Goal: Task Accomplishment & Management: Manage account settings

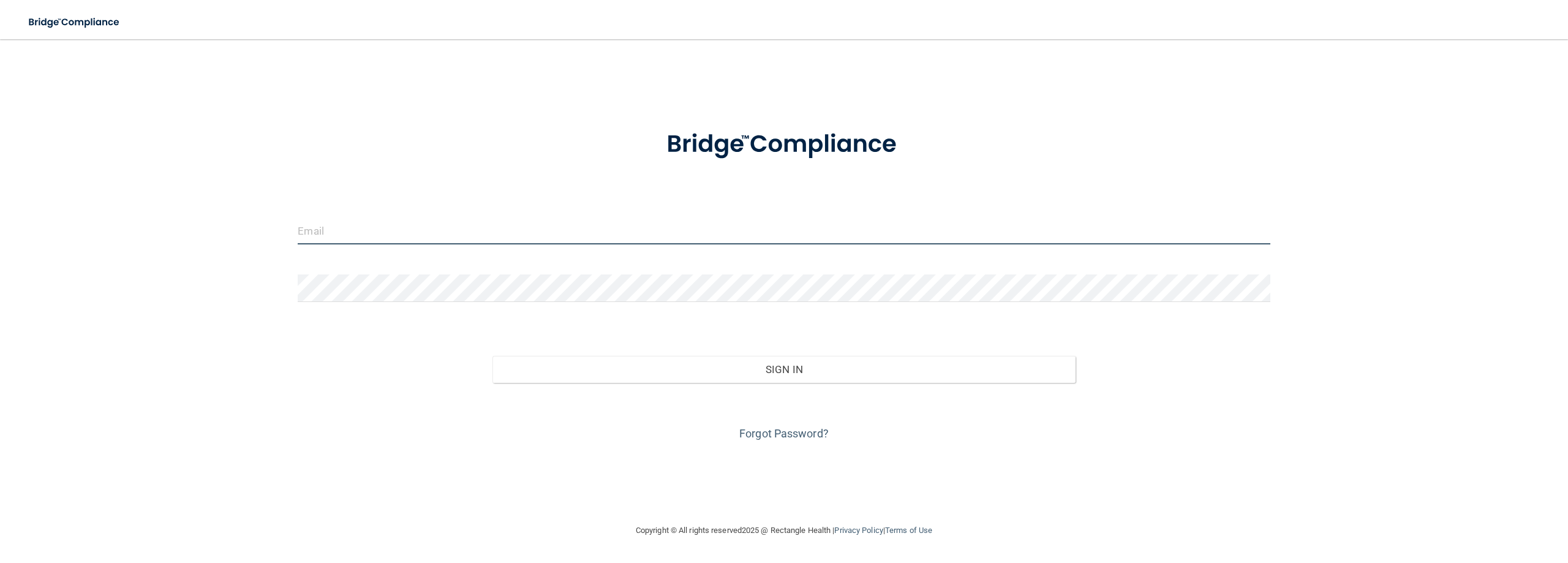
type input "[EMAIL_ADDRESS][DOMAIN_NAME]"
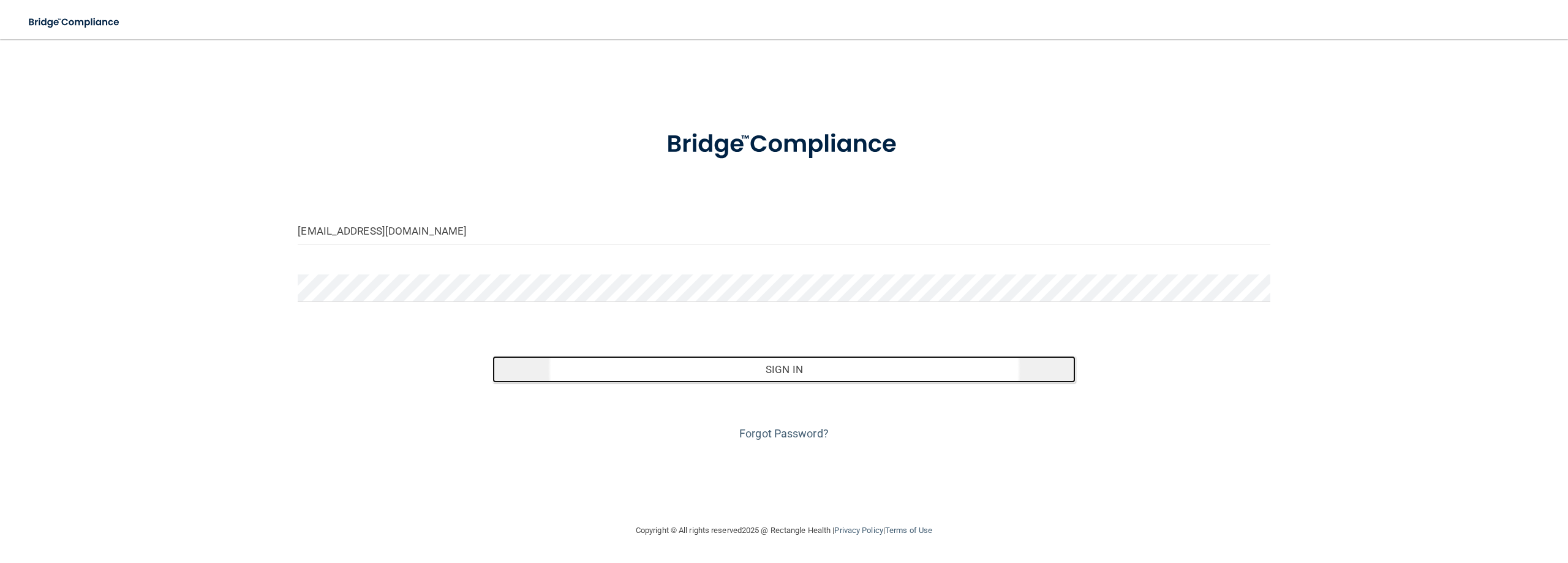
click at [749, 369] on button "Sign In" at bounding box center [783, 369] width 583 height 27
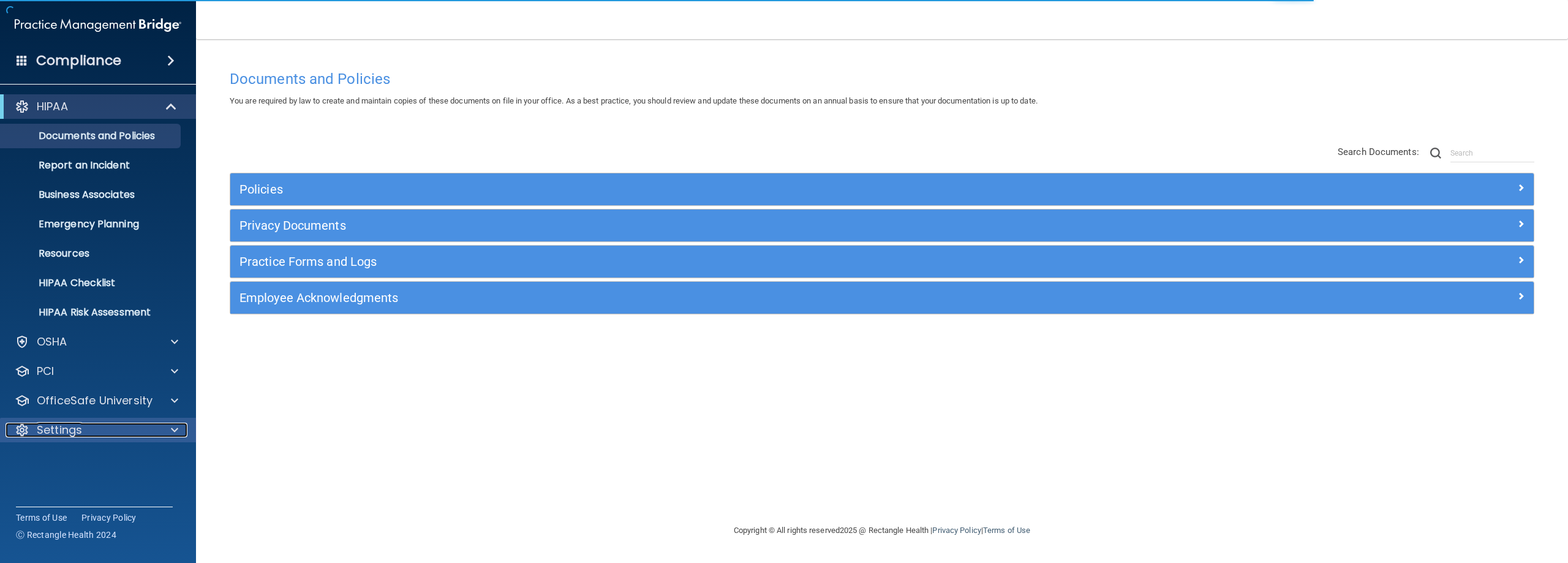
click at [69, 427] on p "Settings" at bounding box center [59, 430] width 45 height 14
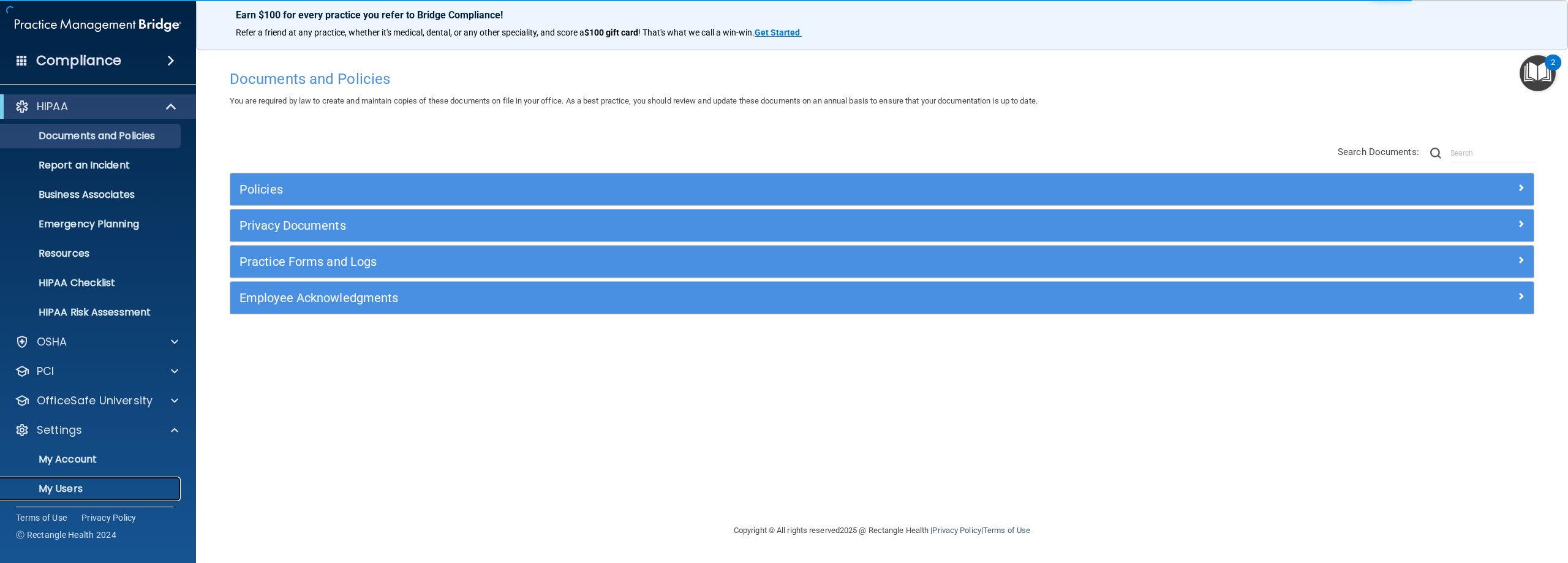
click at [87, 486] on p "My Users" at bounding box center [91, 488] width 167 height 12
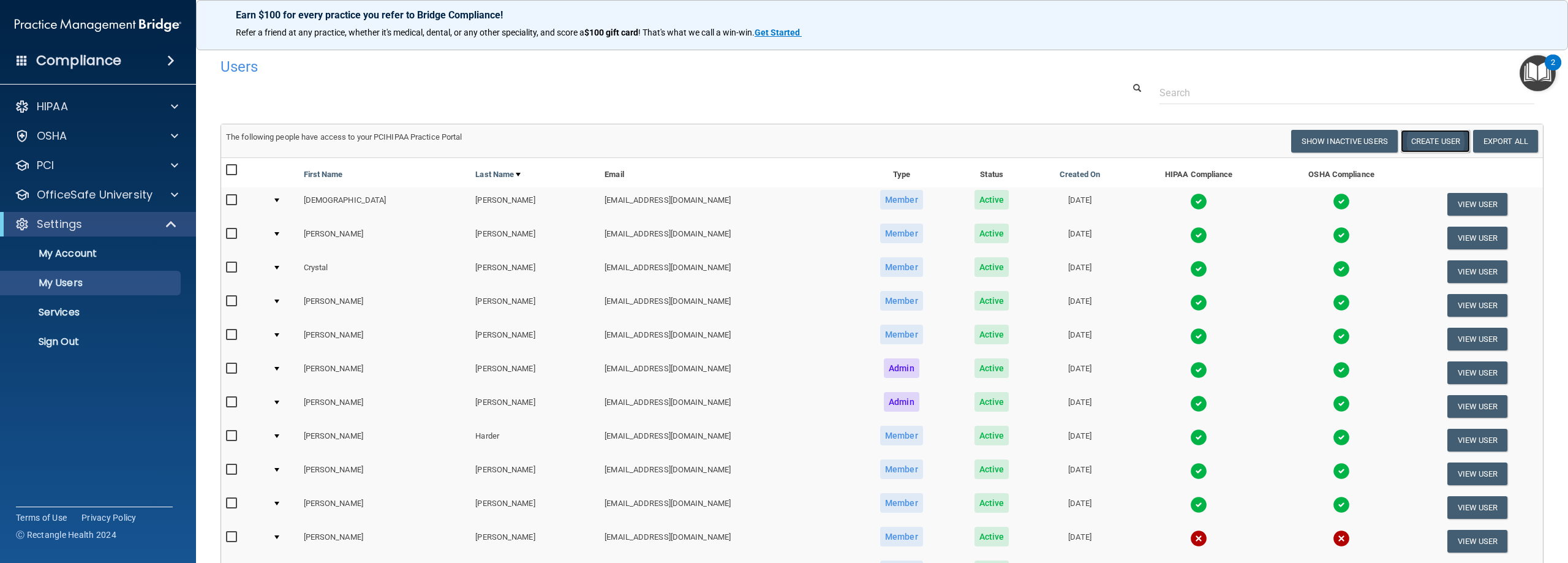
click at [1432, 142] on button "Create User" at bounding box center [1436, 141] width 69 height 23
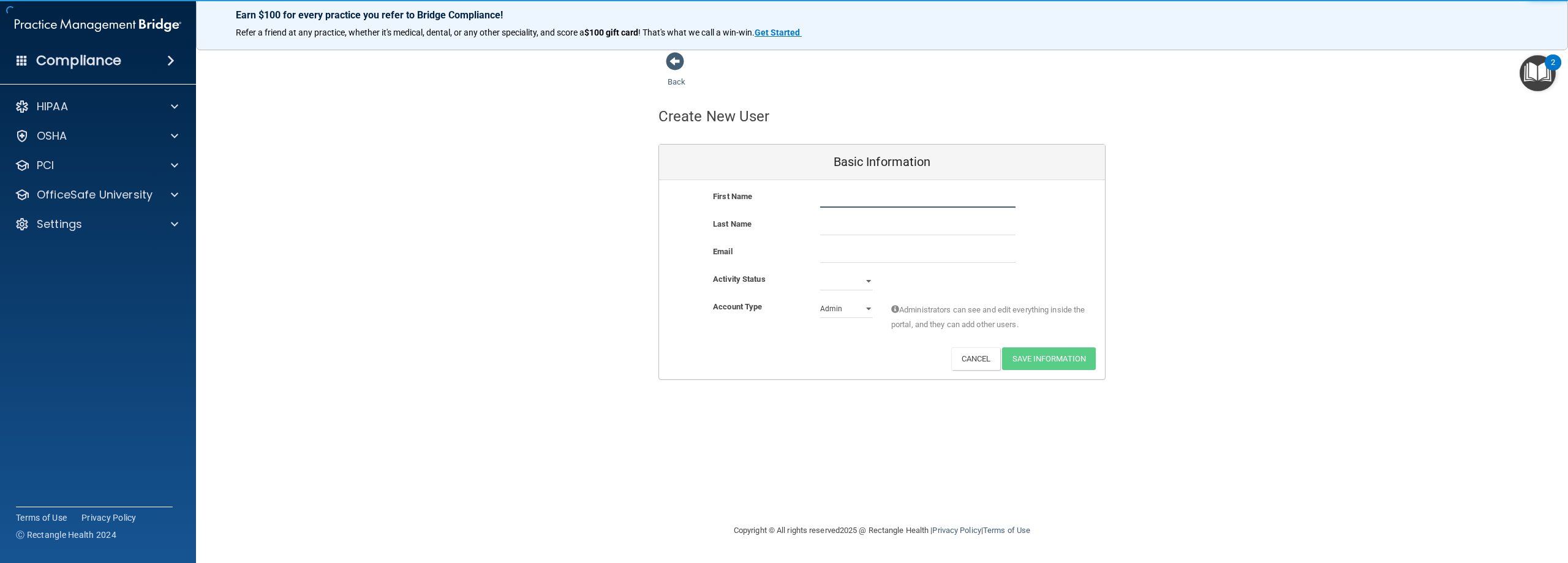
click at [846, 201] on input "text" at bounding box center [918, 199] width 195 height 18
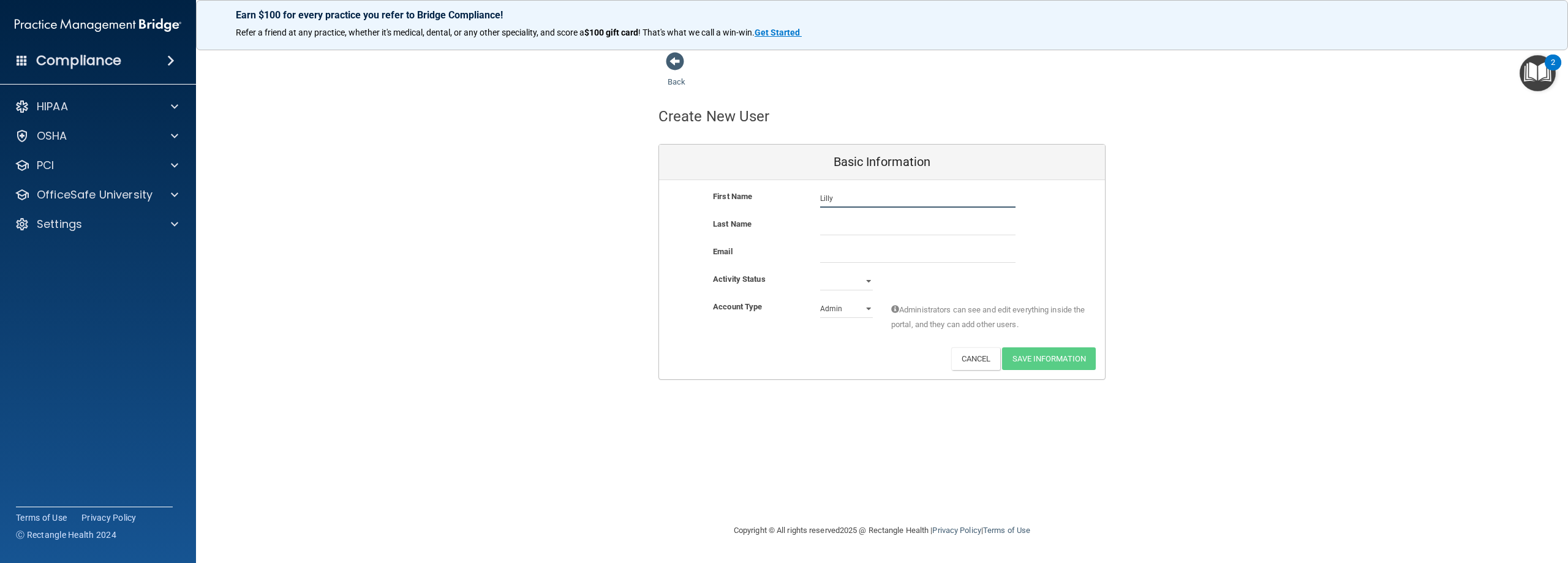
type input "Lilly"
type input "[PERSON_NAME]"
type input "[EMAIL_ADDRESS][DOMAIN_NAME]"
click at [867, 284] on select "Active Inactive" at bounding box center [846, 281] width 52 height 18
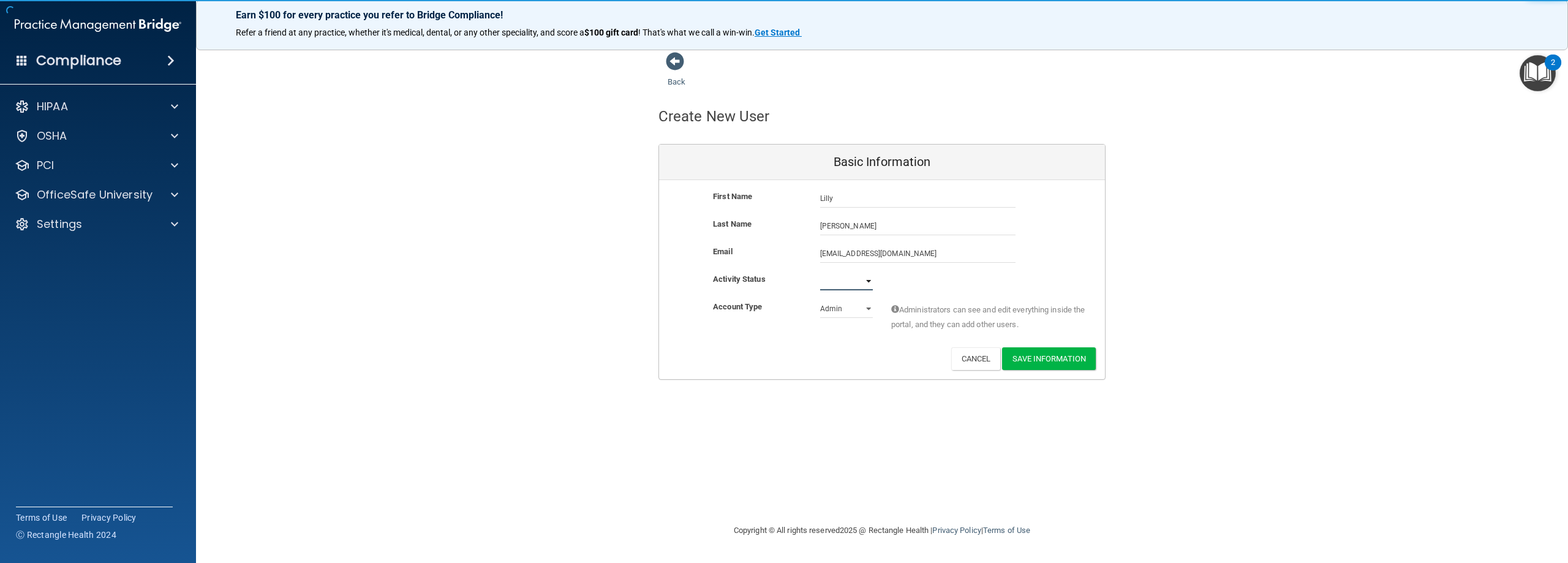
select select "active"
click at [820, 272] on select "Active Inactive" at bounding box center [846, 281] width 52 height 18
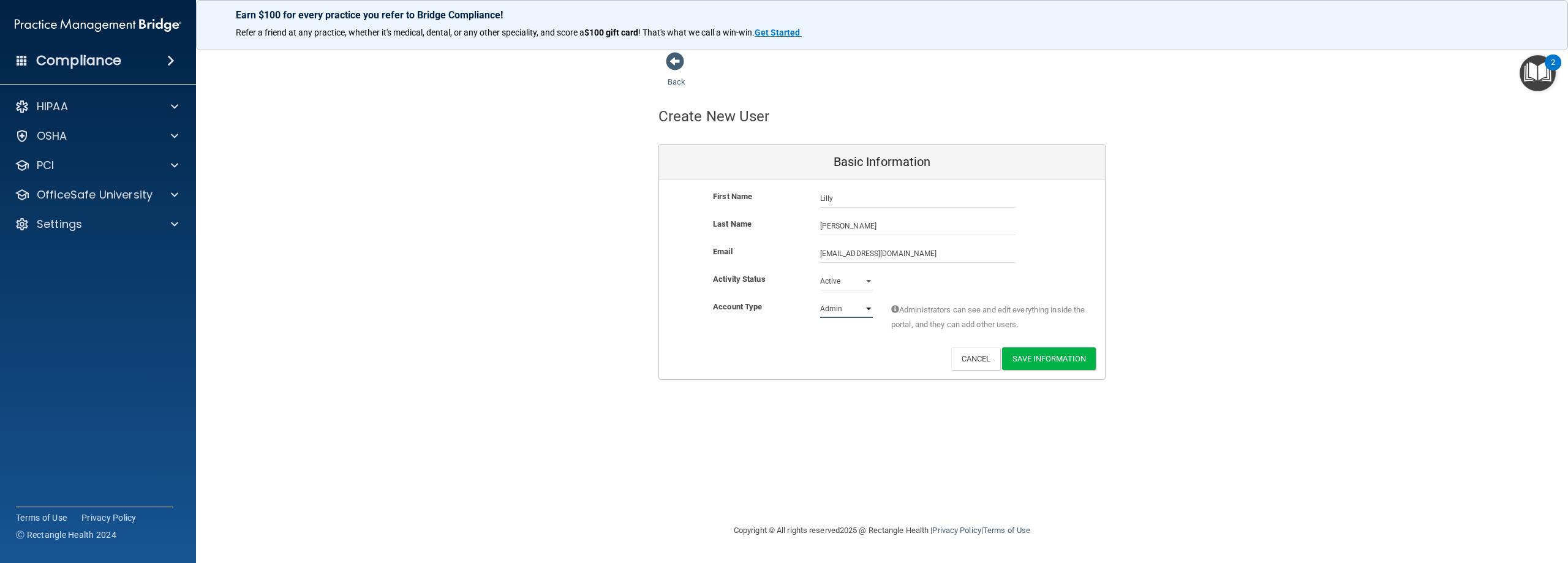
click at [859, 307] on select "Admin Member" at bounding box center [846, 309] width 52 height 18
select select "practice_member"
click at [820, 300] on select "Admin Member" at bounding box center [846, 309] width 52 height 18
click at [1048, 359] on button "Save Information" at bounding box center [1049, 359] width 94 height 23
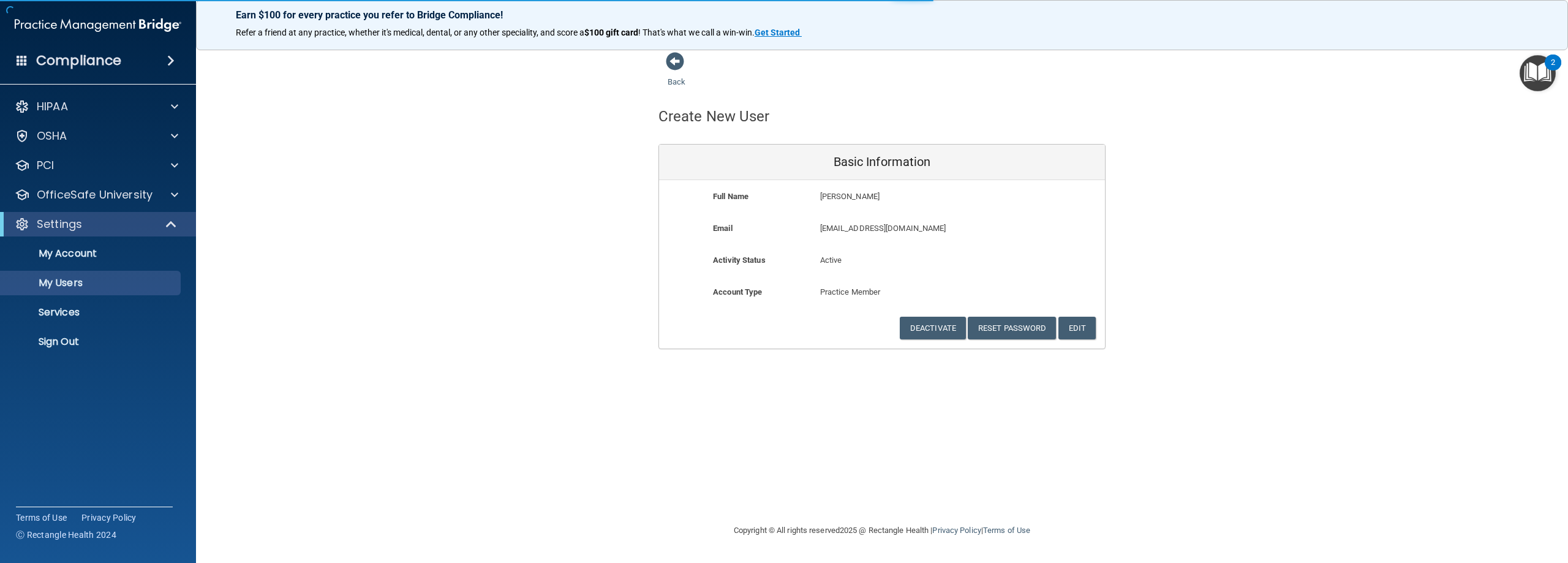
select select "20"
